Goal: Consume media (video, audio)

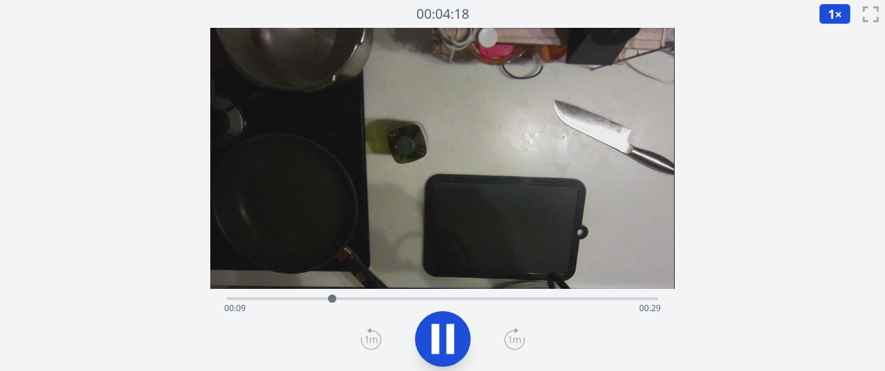
click at [375, 338] on icon at bounding box center [371, 339] width 13 height 7
click at [368, 337] on icon at bounding box center [371, 339] width 21 height 22
click at [393, 295] on div "経過時間: 00:31 残り時間: 00:06" at bounding box center [442, 297] width 430 height 17
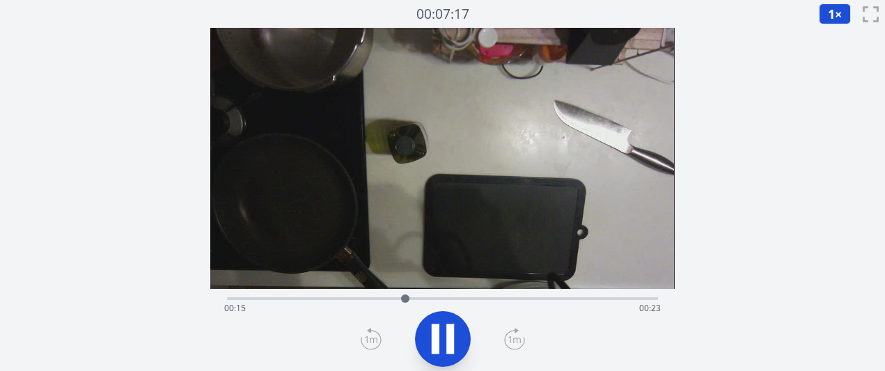
click at [431, 301] on div "経過時間: 00:15 残り時間: 00:23" at bounding box center [442, 308] width 436 height 22
click at [387, 292] on div "経過時間: 00:18 残り時間: 00:20" at bounding box center [442, 297] width 430 height 17
click at [446, 339] on icon at bounding box center [442, 339] width 39 height 39
click at [440, 338] on icon at bounding box center [442, 339] width 39 height 39
click at [244, 297] on div "経過時間: 00:03 残り時間: 00:34" at bounding box center [442, 308] width 436 height 22
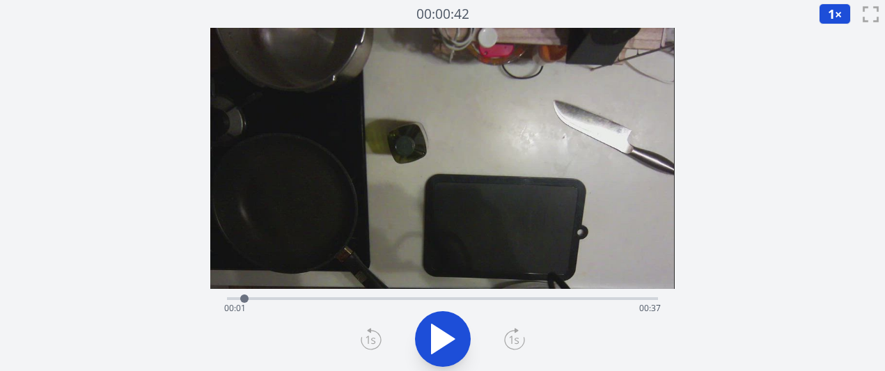
click at [835, 19] on font "×" at bounding box center [838, 14] width 7 height 17
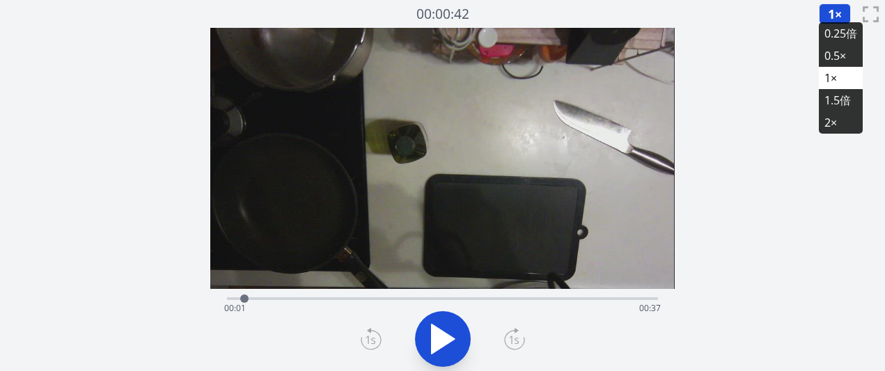
click at [835, 35] on font "0.25倍" at bounding box center [840, 33] width 33 height 15
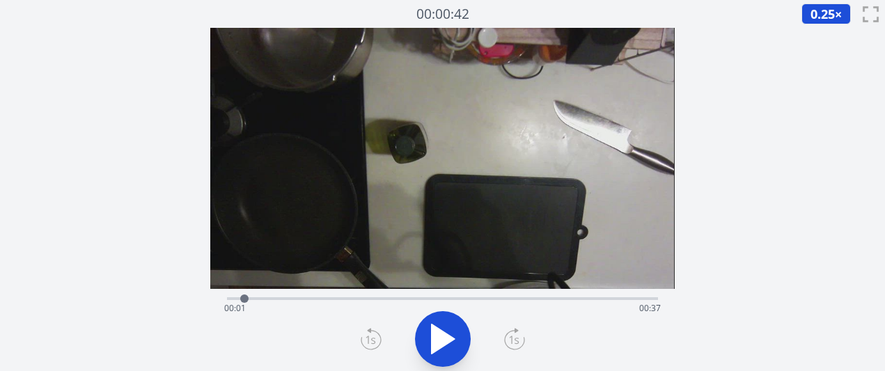
click at [449, 329] on icon at bounding box center [442, 339] width 39 height 39
click at [452, 329] on icon at bounding box center [450, 339] width 8 height 30
click at [256, 294] on div at bounding box center [263, 298] width 21 height 21
click at [244, 300] on div "経過時間: 00:02 残り時間: 00:36" at bounding box center [442, 308] width 436 height 22
click at [236, 296] on div at bounding box center [243, 298] width 21 height 21
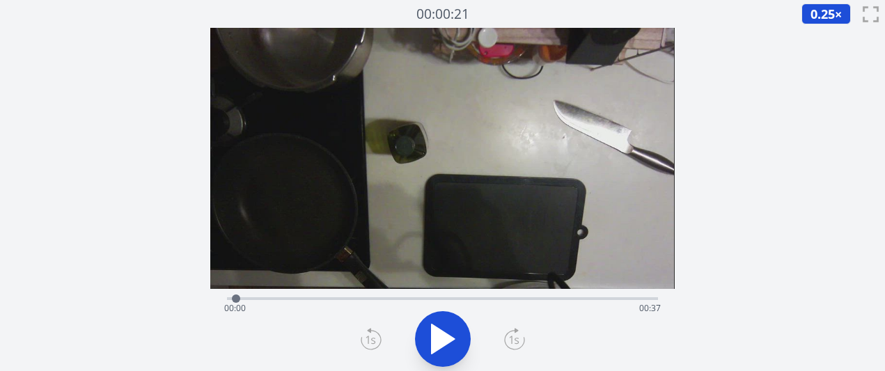
click at [251, 296] on div "経過時間: 00:00 残り時間: 00:37" at bounding box center [442, 297] width 430 height 17
click at [453, 329] on icon at bounding box center [442, 339] width 39 height 39
click at [453, 329] on icon at bounding box center [450, 339] width 8 height 30
click at [258, 297] on div at bounding box center [254, 298] width 21 height 21
click at [265, 297] on div at bounding box center [258, 298] width 21 height 21
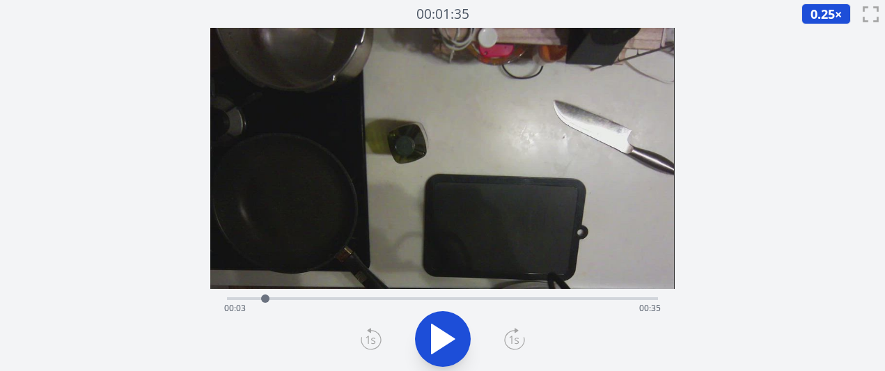
click at [268, 297] on div at bounding box center [265, 298] width 8 height 8
click at [268, 297] on div at bounding box center [268, 298] width 8 height 8
click at [256, 295] on div "経過時間: 00:03 残り時間: 00:34" at bounding box center [442, 297] width 430 height 17
click at [252, 294] on div at bounding box center [256, 298] width 21 height 21
click at [247, 295] on div at bounding box center [252, 298] width 21 height 21
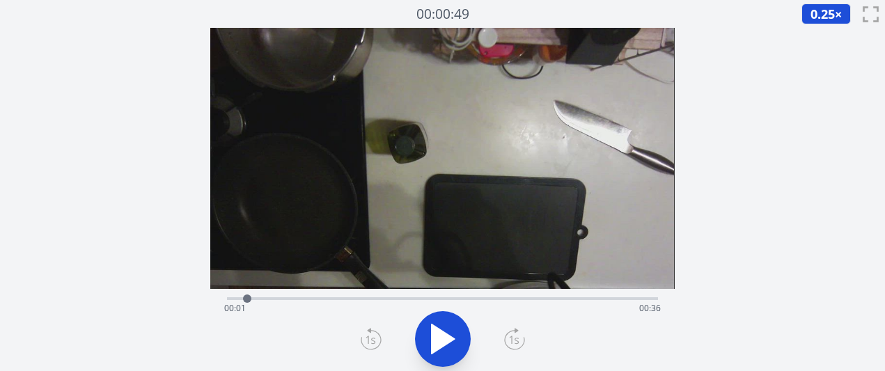
click at [335, 299] on div "経過時間: 00:01 残り時間: 00:36" at bounding box center [442, 308] width 436 height 22
click at [308, 298] on div "経過時間: 00:09 残り時間: 00:29" at bounding box center [442, 308] width 436 height 22
click at [297, 297] on div at bounding box center [297, 298] width 21 height 21
click at [335, 297] on div "経過時間: 00:06 残り時間: 00:32" at bounding box center [442, 308] width 436 height 22
click at [349, 300] on div "経過時間: 00:09 残り時間: 00:29" at bounding box center [442, 308] width 436 height 22
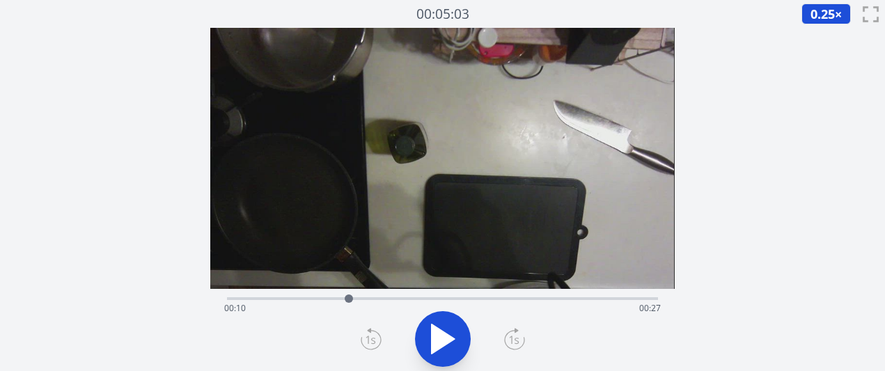
click at [375, 301] on div "経過時間: 00:10 残り時間: 00:27" at bounding box center [442, 308] width 436 height 22
click at [391, 302] on div "経過時間: 00:12 残り時間: 00:25" at bounding box center [442, 308] width 436 height 22
click at [402, 302] on div "経過時間: 00:14 残り時間: 00:24" at bounding box center [442, 308] width 436 height 22
click at [406, 302] on div at bounding box center [401, 298] width 21 height 21
click at [422, 298] on div "経過時間: 00:15 残り時間: 00:22" at bounding box center [442, 308] width 436 height 22
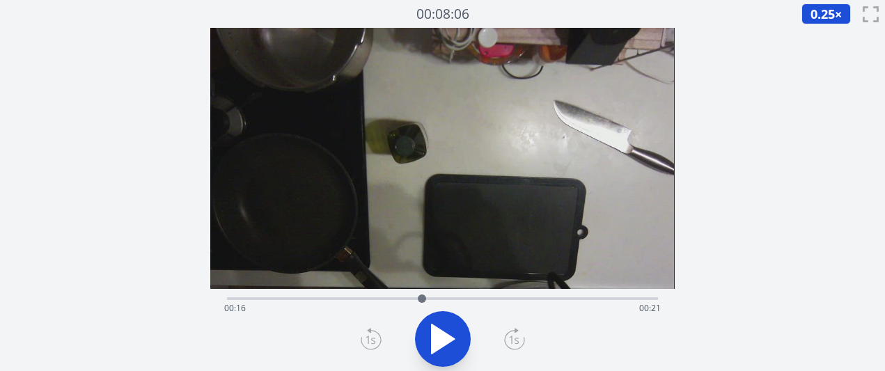
click at [437, 297] on div "経過時間: 00:16 残り時間: 00:21" at bounding box center [442, 308] width 436 height 22
click at [424, 295] on div "経過時間: 00:18 残り時間: 00:20" at bounding box center [442, 297] width 430 height 17
click at [439, 295] on div "経過時間: 00:17 残り時間: 00:21" at bounding box center [442, 297] width 430 height 17
click at [449, 295] on div "経過時間: 00:18 残り時間: 00:20" at bounding box center [442, 297] width 430 height 17
click at [471, 299] on div "経過時間: 00:19 残り時間: 00:19" at bounding box center [442, 308] width 436 height 22
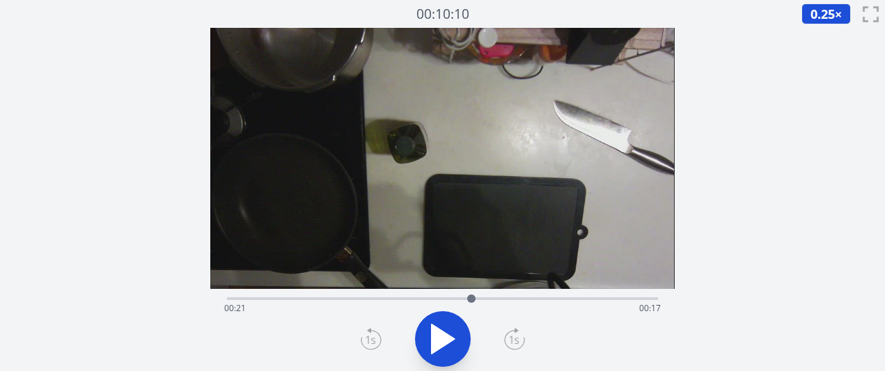
click at [424, 301] on div "経過時間: 00:21 残り時間: 00:17" at bounding box center [442, 308] width 436 height 22
click at [377, 299] on div "経過時間: 00:17 残り時間: 00:21" at bounding box center [442, 308] width 436 height 22
click at [486, 312] on div "経過時間: 00:13 残り時間: 00:25" at bounding box center [442, 308] width 436 height 22
click at [481, 301] on div at bounding box center [485, 298] width 21 height 21
click at [476, 300] on div at bounding box center [481, 298] width 21 height 21
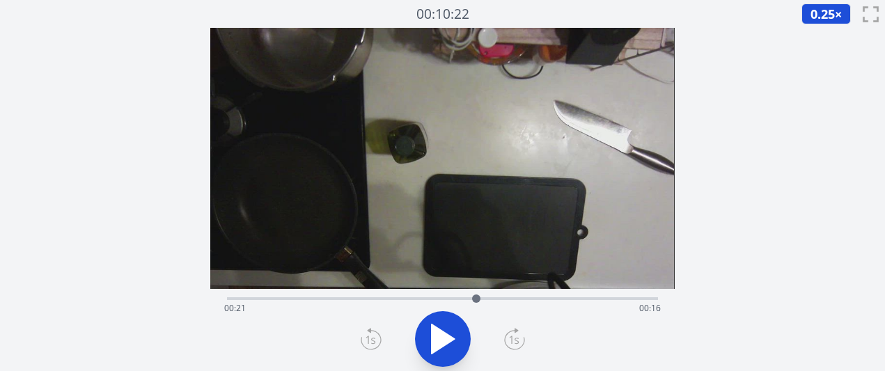
click at [472, 299] on div at bounding box center [476, 298] width 8 height 8
click at [434, 350] on icon at bounding box center [443, 338] width 23 height 29
click at [434, 350] on icon at bounding box center [436, 339] width 8 height 30
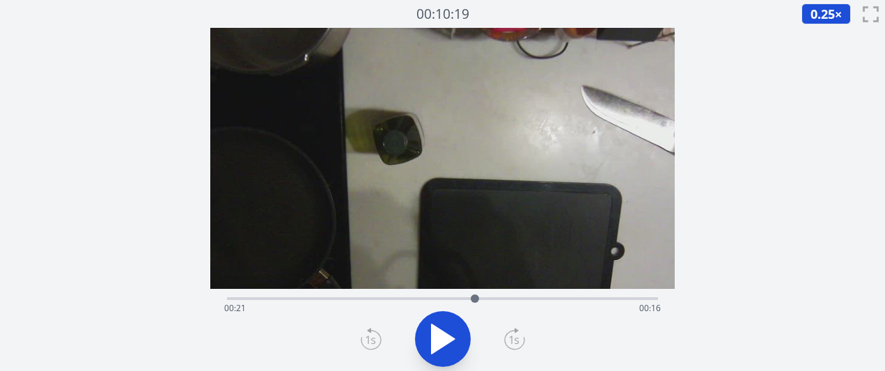
click at [467, 297] on div at bounding box center [474, 298] width 21 height 21
click at [472, 297] on div at bounding box center [467, 298] width 21 height 21
click at [475, 297] on div at bounding box center [472, 298] width 21 height 21
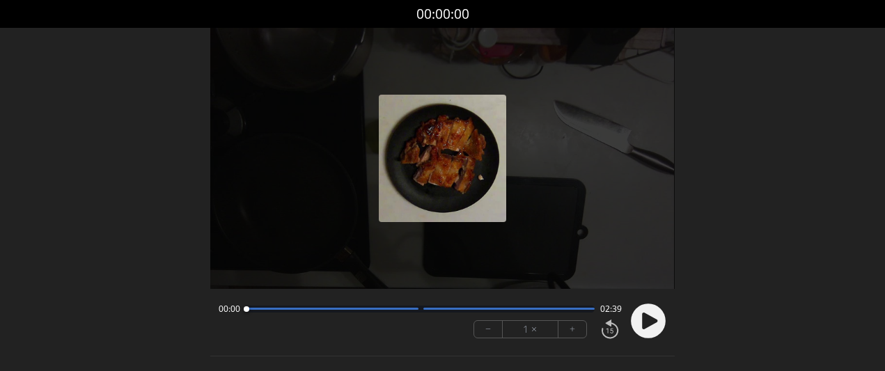
click at [567, 331] on button "+" at bounding box center [572, 329] width 28 height 17
click at [643, 327] on icon at bounding box center [649, 321] width 15 height 17
click at [566, 333] on button "+" at bounding box center [572, 329] width 28 height 17
